Goal: Task Accomplishment & Management: Use online tool/utility

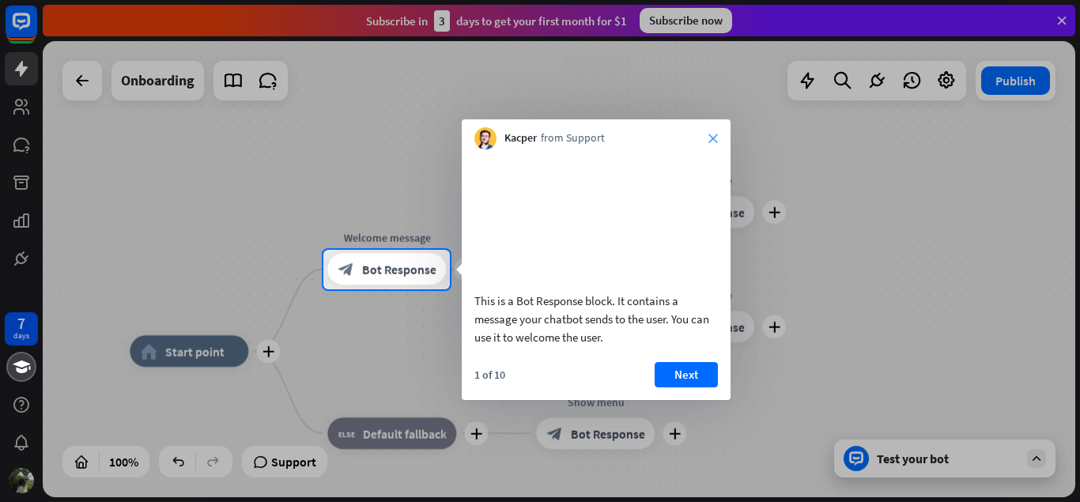
click at [710, 139] on icon "close" at bounding box center [713, 138] width 9 height 9
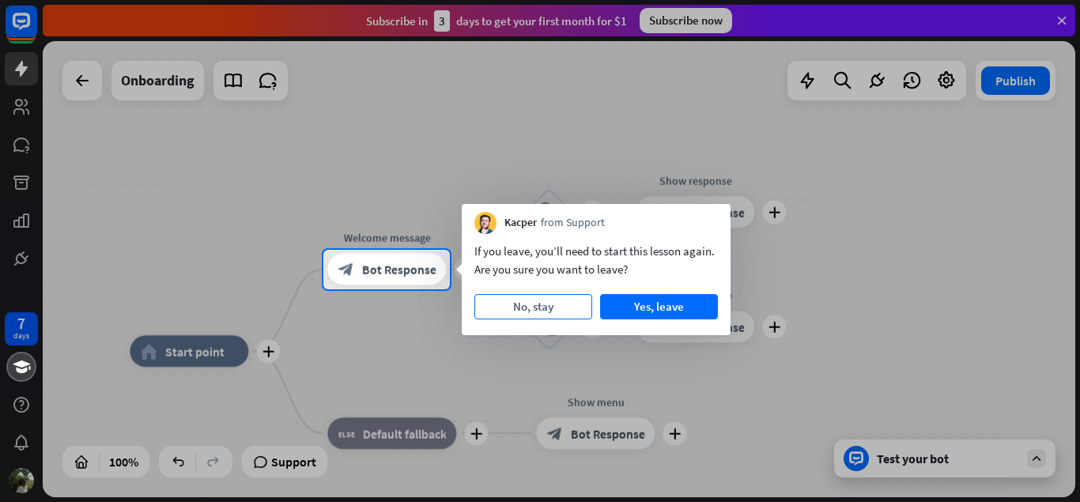
click at [554, 307] on button "No, stay" at bounding box center [534, 306] width 118 height 25
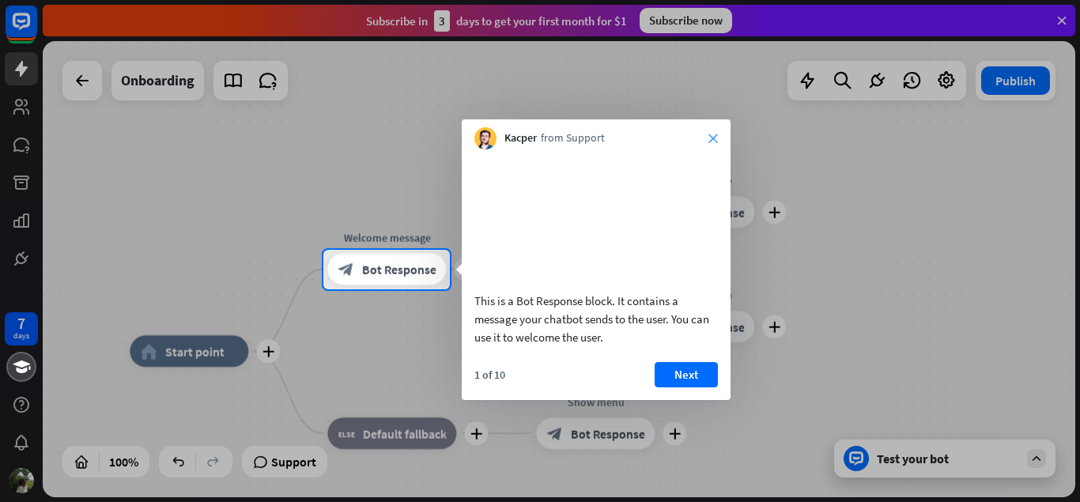
click at [714, 142] on icon "close" at bounding box center [713, 138] width 9 height 9
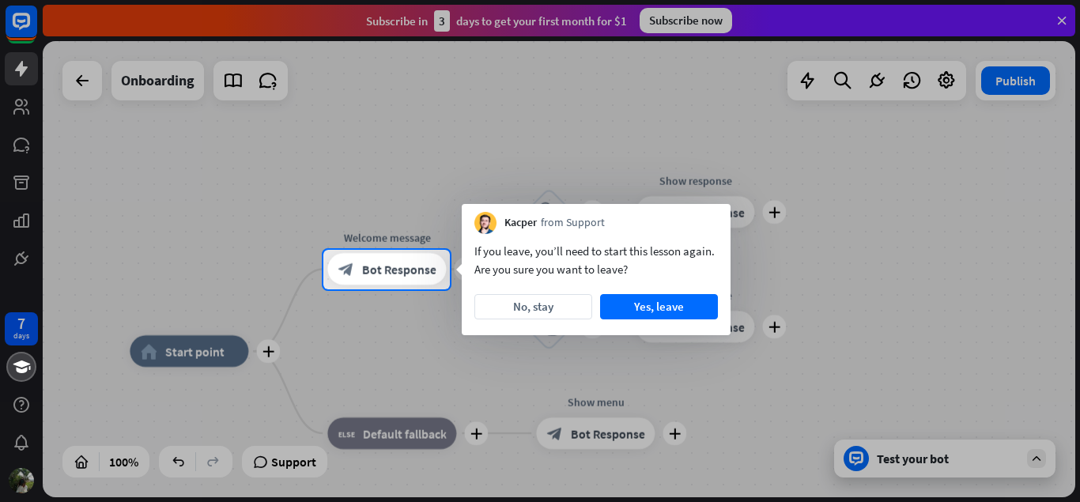
click at [714, 142] on div at bounding box center [540, 125] width 1080 height 250
click at [677, 313] on button "Yes, leave" at bounding box center [659, 306] width 118 height 25
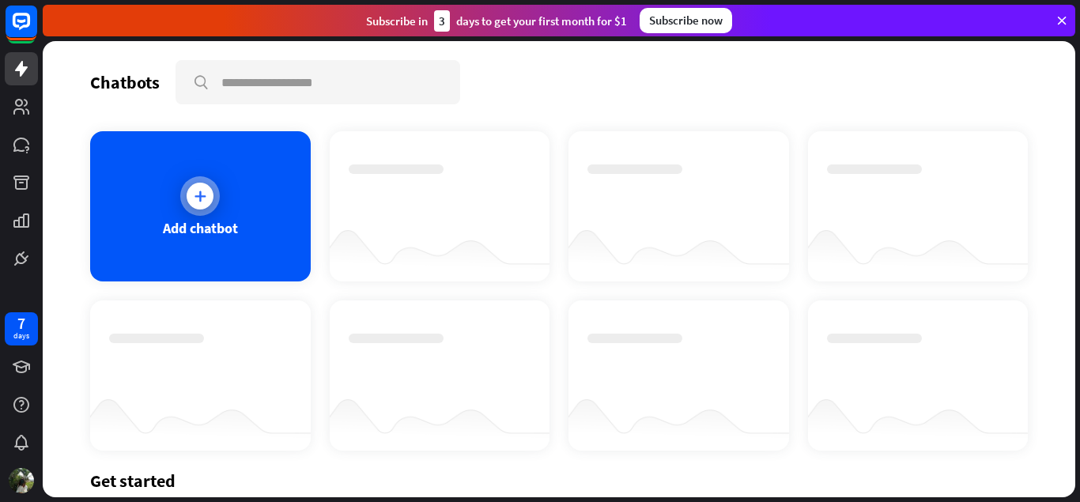
click at [205, 214] on div at bounding box center [200, 196] width 40 height 40
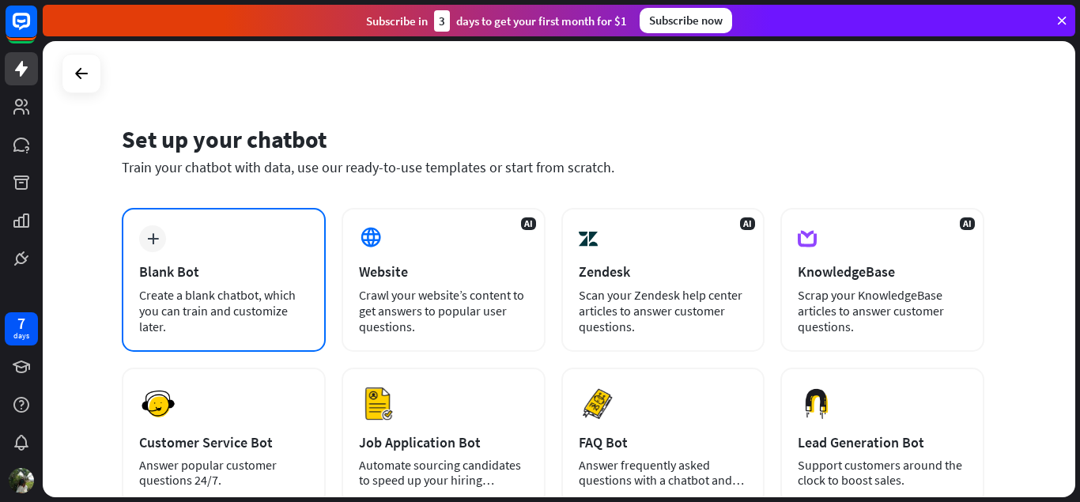
click at [247, 274] on div "Blank Bot" at bounding box center [223, 272] width 169 height 18
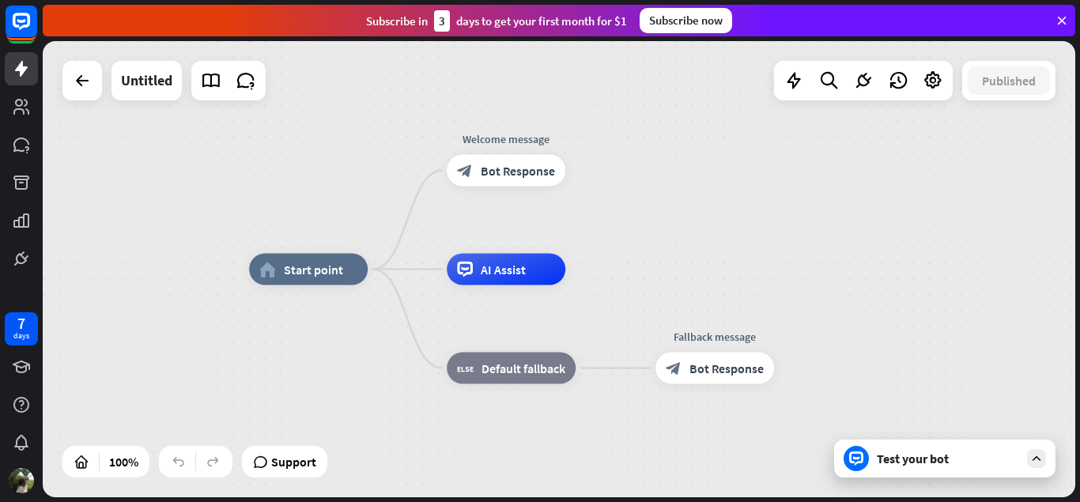
click at [907, 472] on div "Test your bot" at bounding box center [944, 459] width 221 height 38
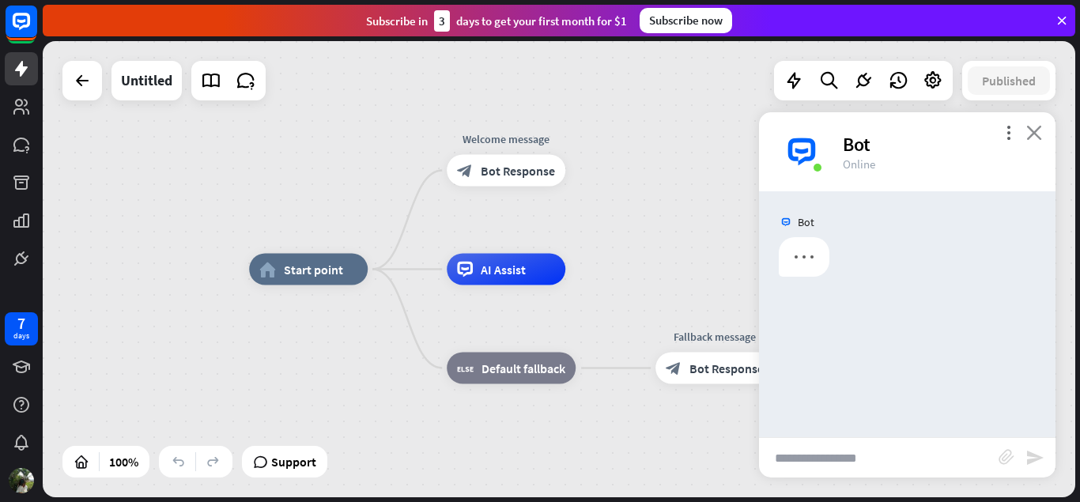
click at [1031, 134] on icon "close" at bounding box center [1035, 132] width 16 height 15
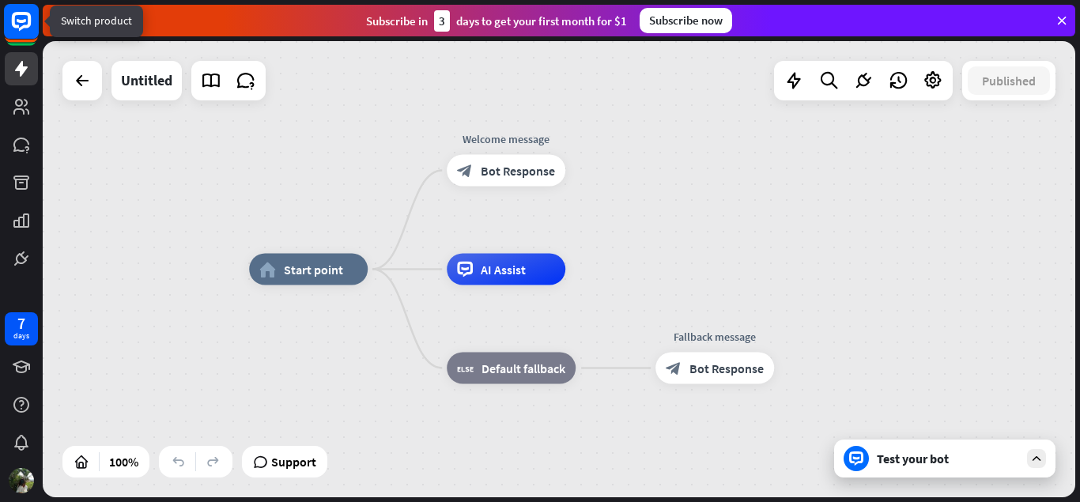
click at [19, 18] on rect at bounding box center [21, 21] width 35 height 35
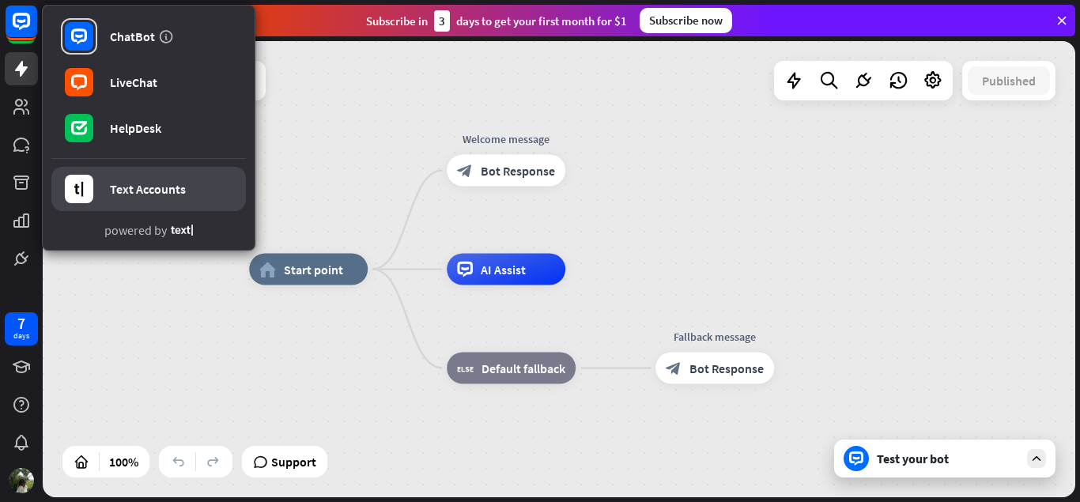
click at [136, 180] on link "Text Accounts" at bounding box center [148, 189] width 195 height 44
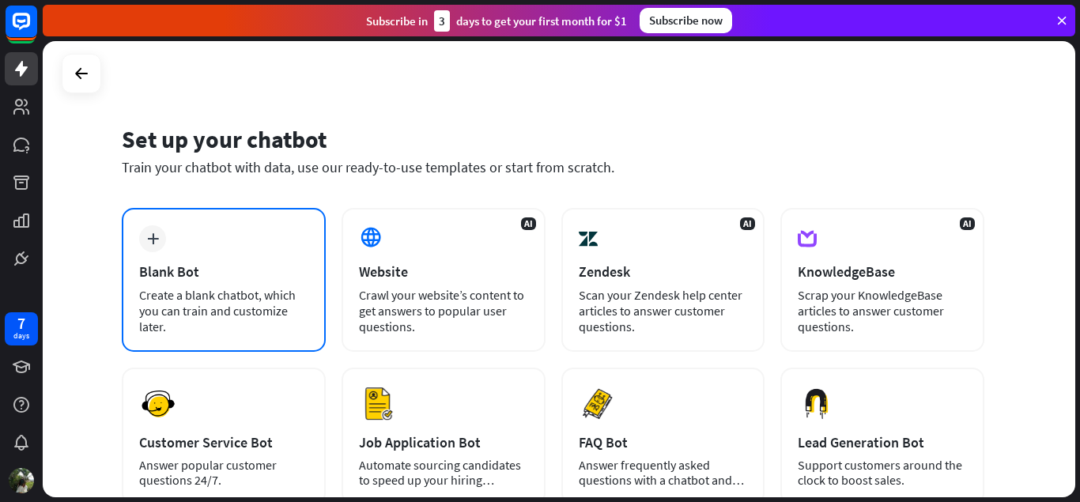
click at [199, 254] on div "plus Blank Bot Create a blank chatbot, which you can train and customize later." at bounding box center [224, 280] width 204 height 144
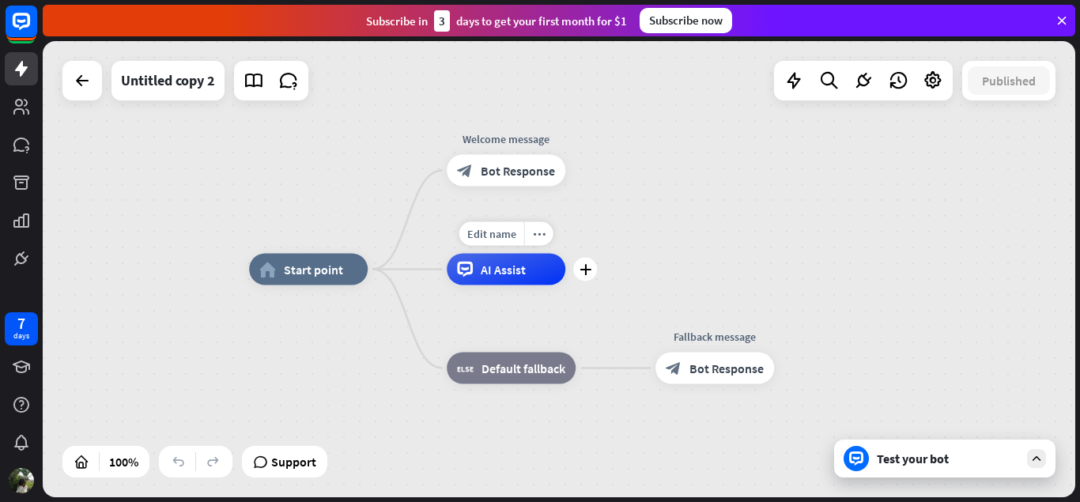
click at [501, 274] on span "AI Assist" at bounding box center [503, 270] width 45 height 16
click at [589, 264] on icon "plus" at bounding box center [586, 269] width 12 height 11
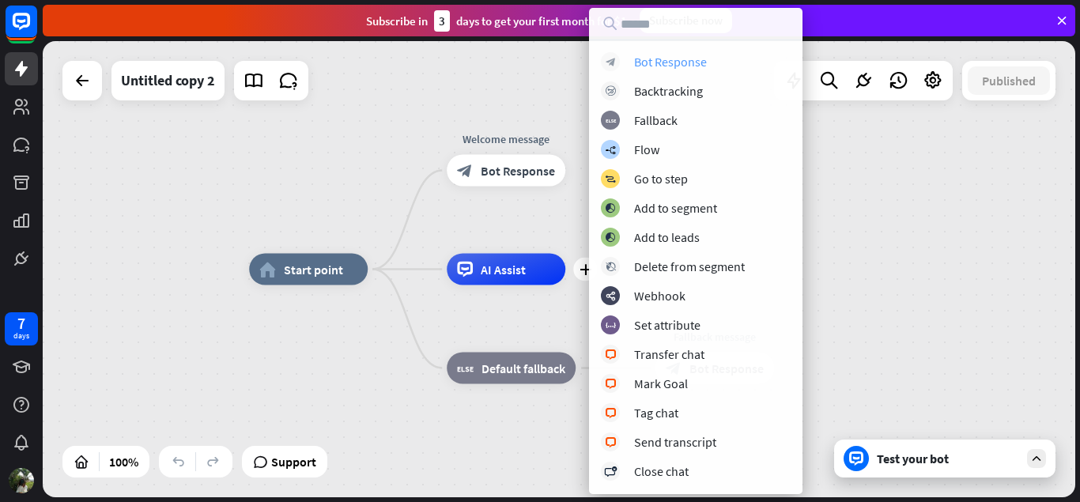
click at [672, 61] on div "Bot Response" at bounding box center [670, 62] width 73 height 16
